Goal: Information Seeking & Learning: Learn about a topic

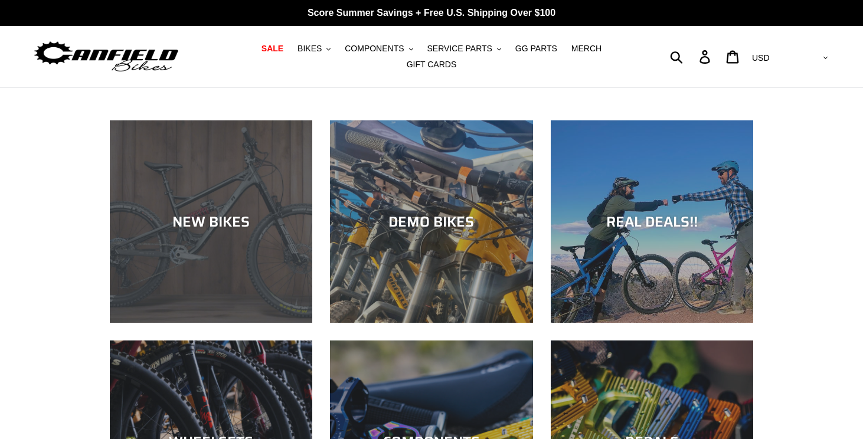
click at [212, 323] on div "NEW BIKES" at bounding box center [211, 323] width 202 height 0
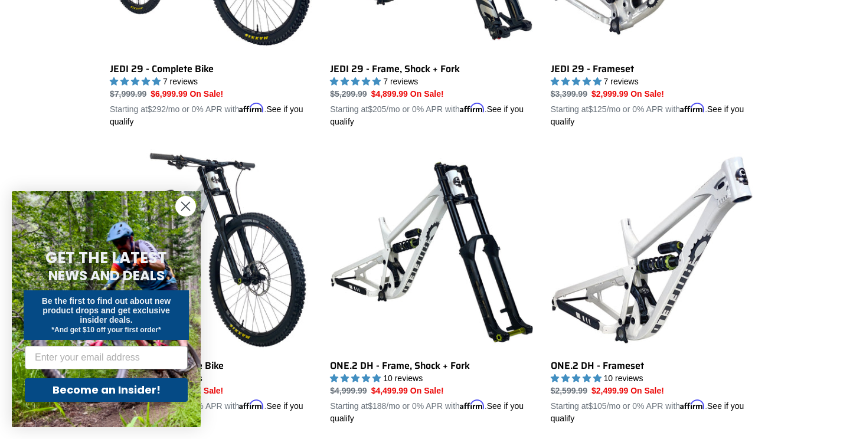
scroll to position [381, 0]
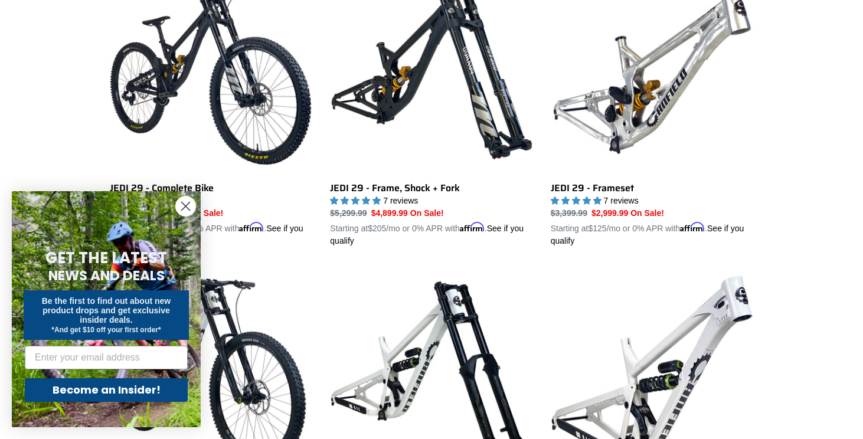
click at [180, 208] on circle "Close dialog" at bounding box center [185, 205] width 19 height 19
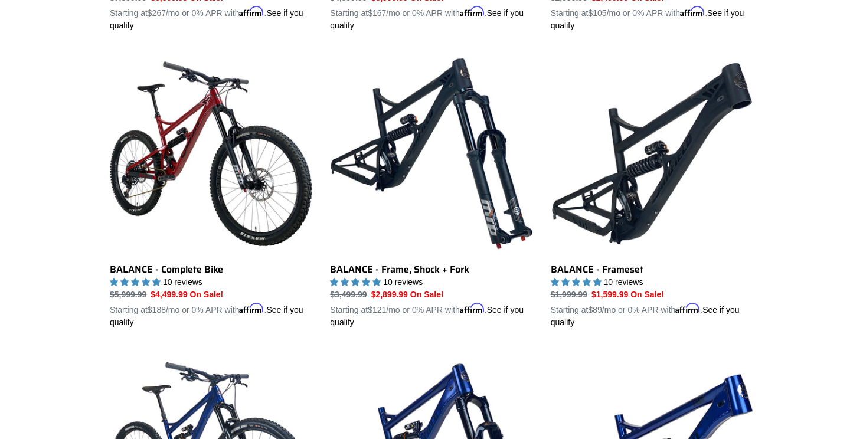
scroll to position [1187, 0]
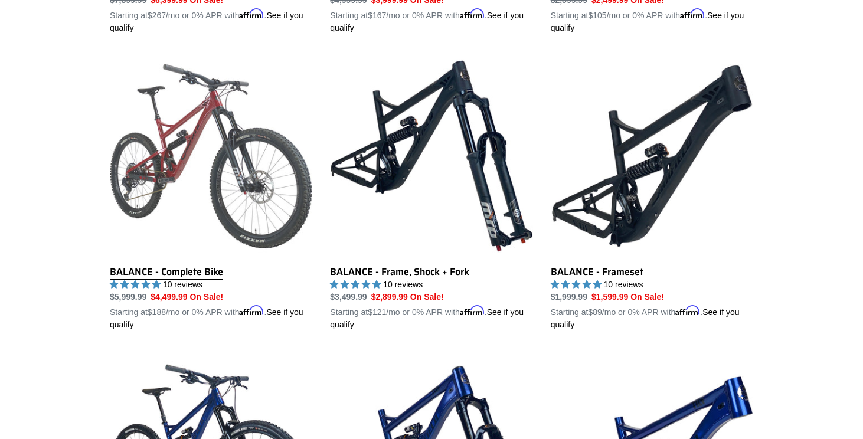
click at [140, 264] on link "BALANCE - Complete Bike" at bounding box center [211, 193] width 202 height 276
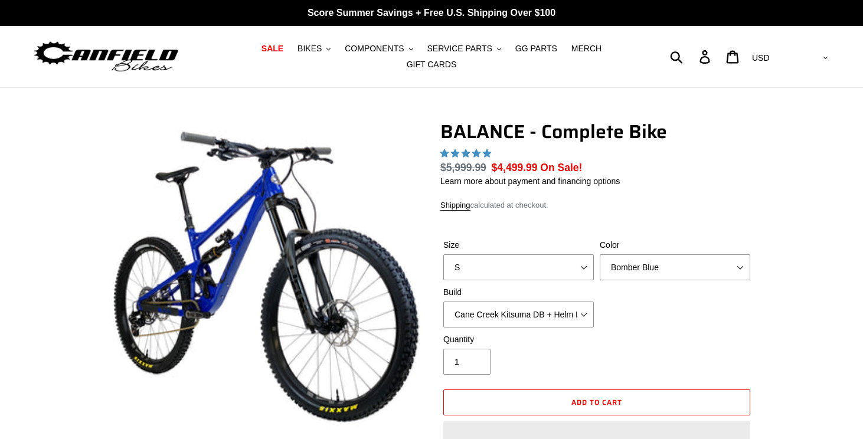
select select "highest-rating"
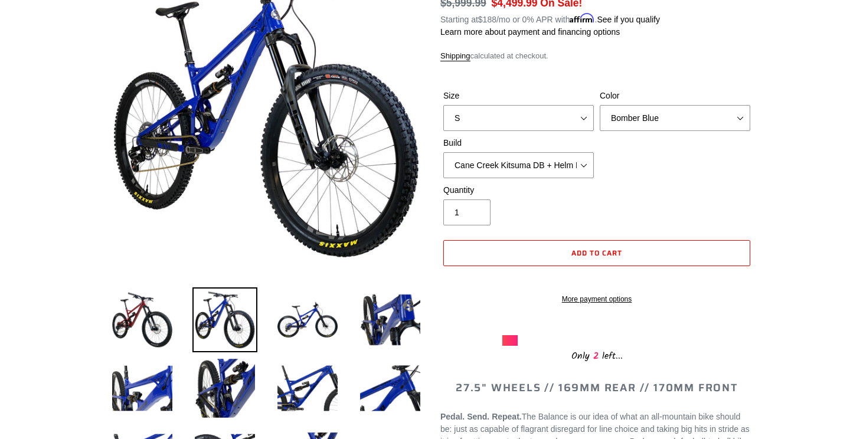
scroll to position [154, 0]
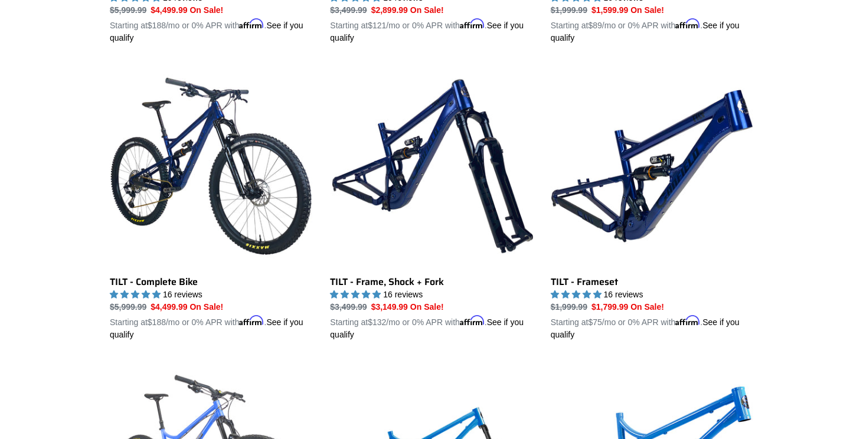
scroll to position [1444, 0]
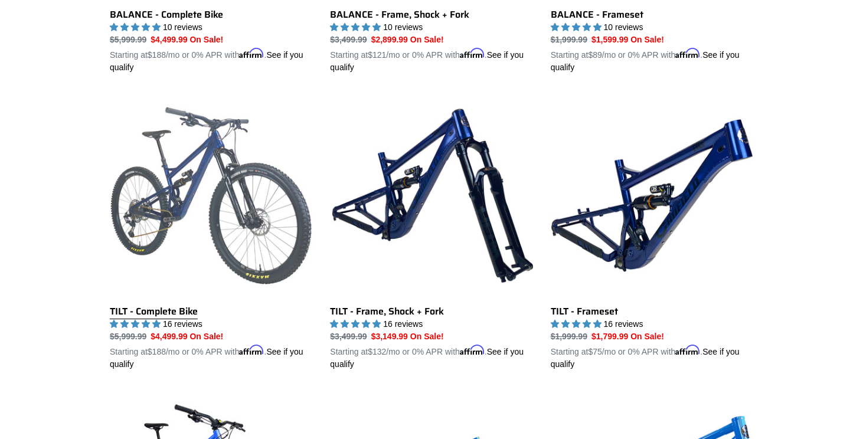
click at [156, 301] on link "TILT - Complete Bike" at bounding box center [211, 232] width 202 height 276
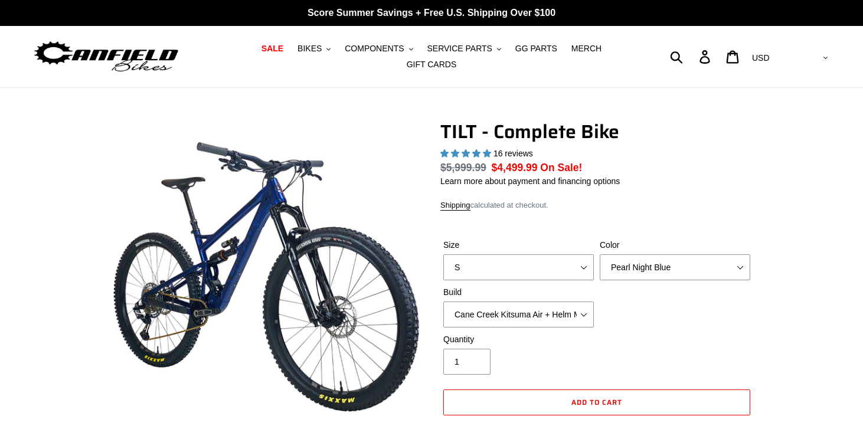
select select "highest-rating"
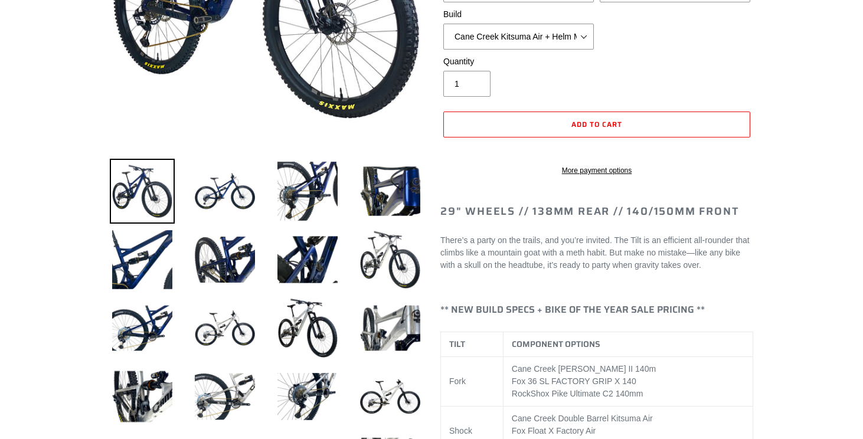
scroll to position [329, 0]
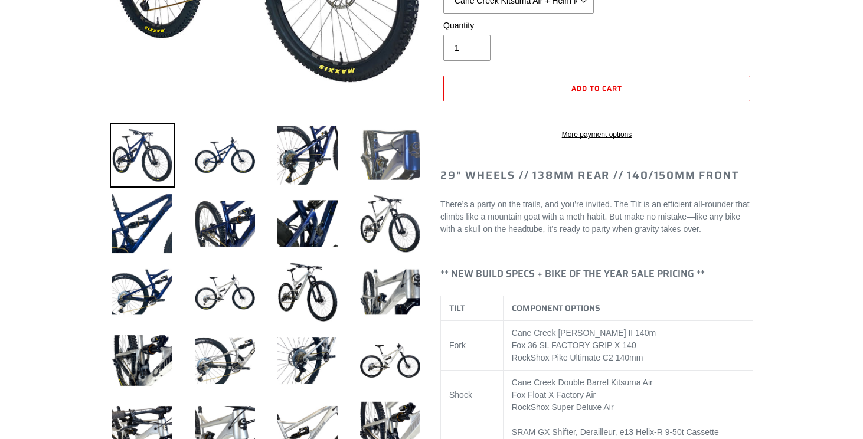
click at [391, 172] on img at bounding box center [390, 155] width 65 height 65
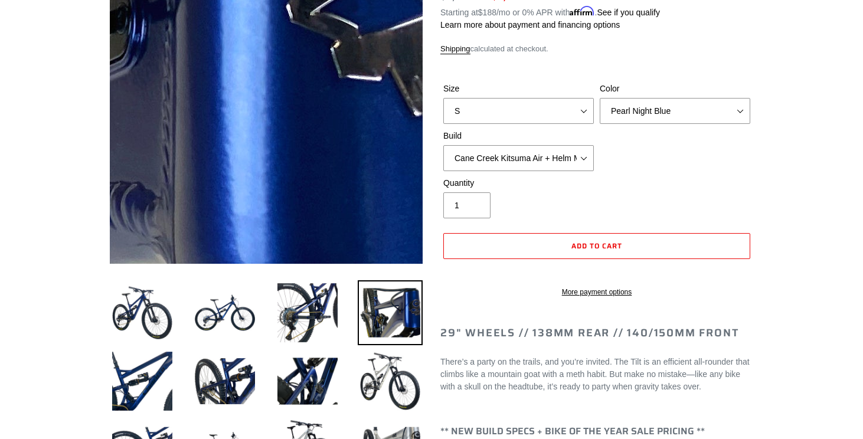
scroll to position [172, 0]
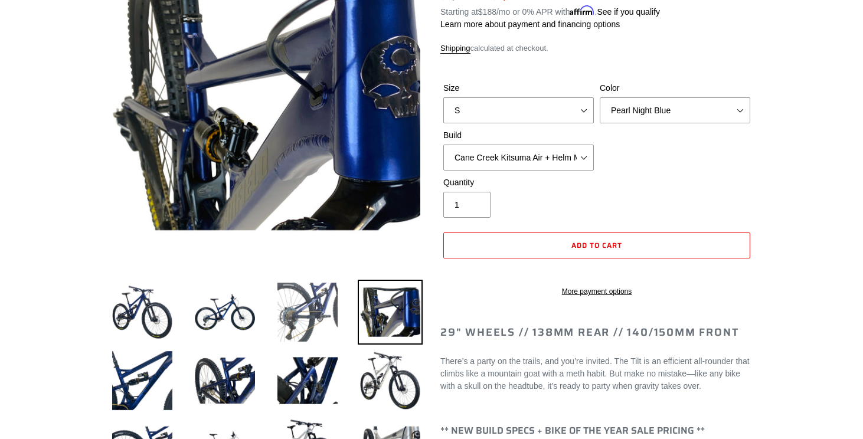
click at [323, 306] on img at bounding box center [307, 312] width 65 height 65
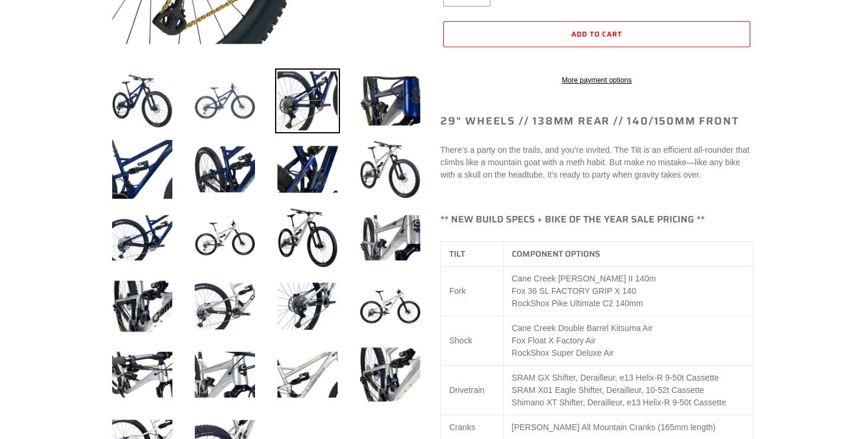
scroll to position [385, 0]
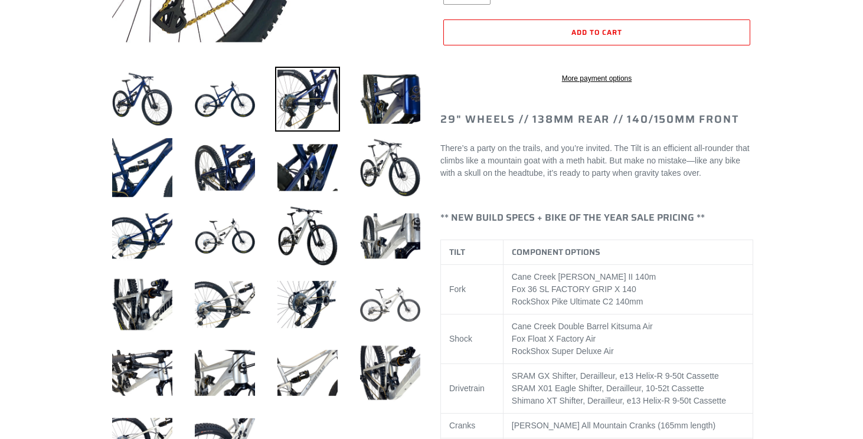
click at [376, 306] on img at bounding box center [390, 304] width 65 height 65
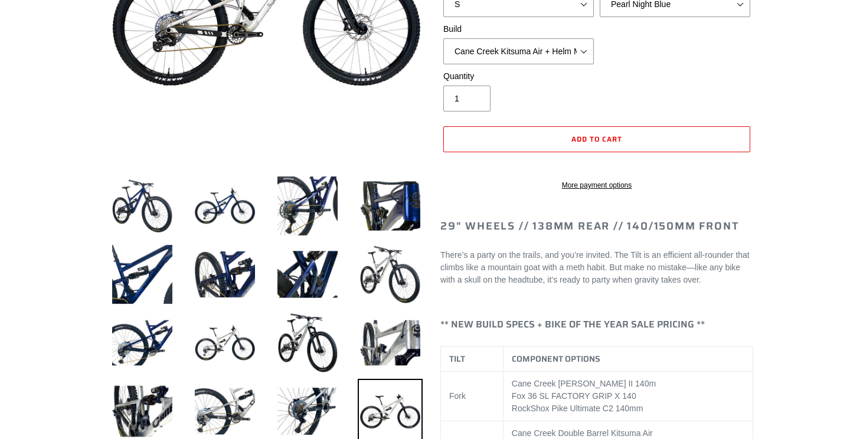
scroll to position [182, 0]
